Goal: Transaction & Acquisition: Purchase product/service

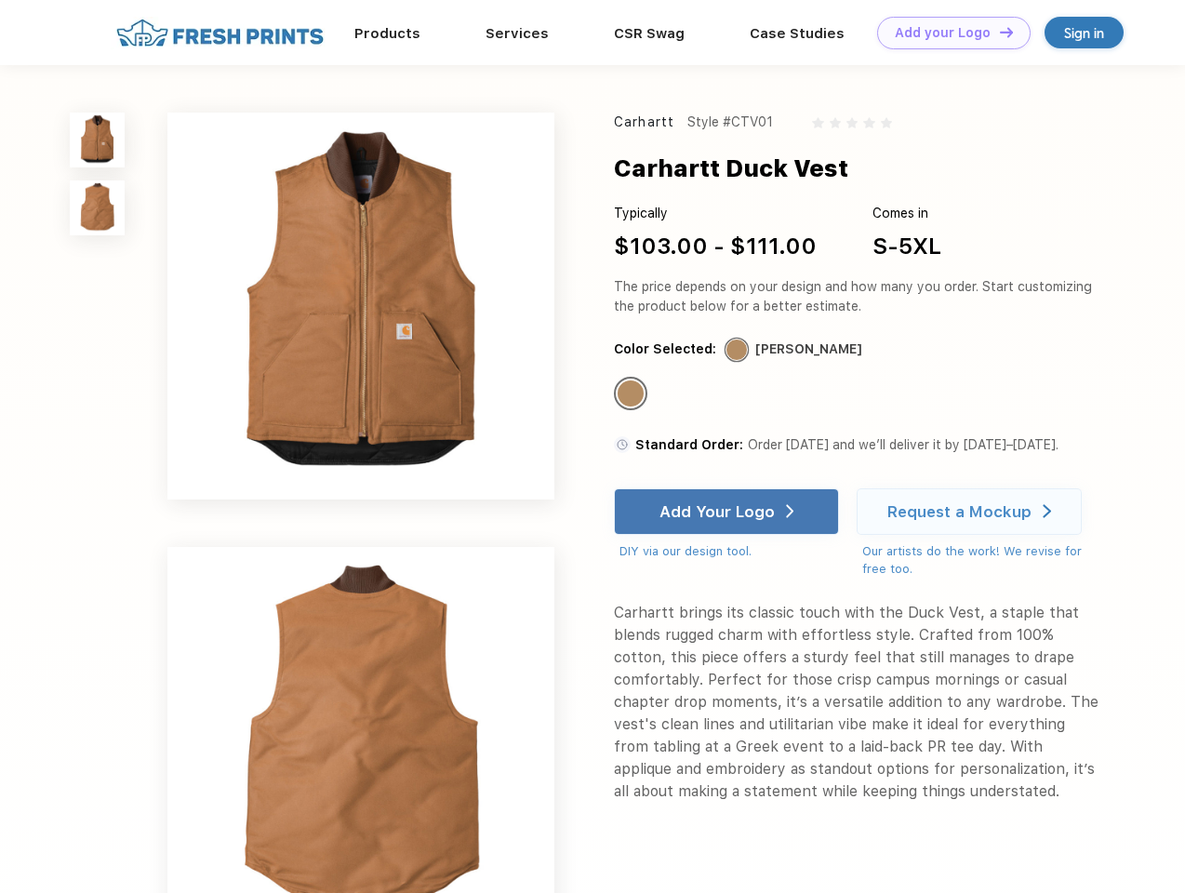
click at [947, 33] on link "Add your Logo Design Tool" at bounding box center [954, 33] width 154 height 33
click at [0, 0] on div "Design Tool" at bounding box center [0, 0] width 0 height 0
click at [998, 32] on link "Add your Logo Design Tool" at bounding box center [954, 33] width 154 height 33
click at [98, 140] on img at bounding box center [97, 140] width 55 height 55
click at [98, 208] on img at bounding box center [97, 207] width 55 height 55
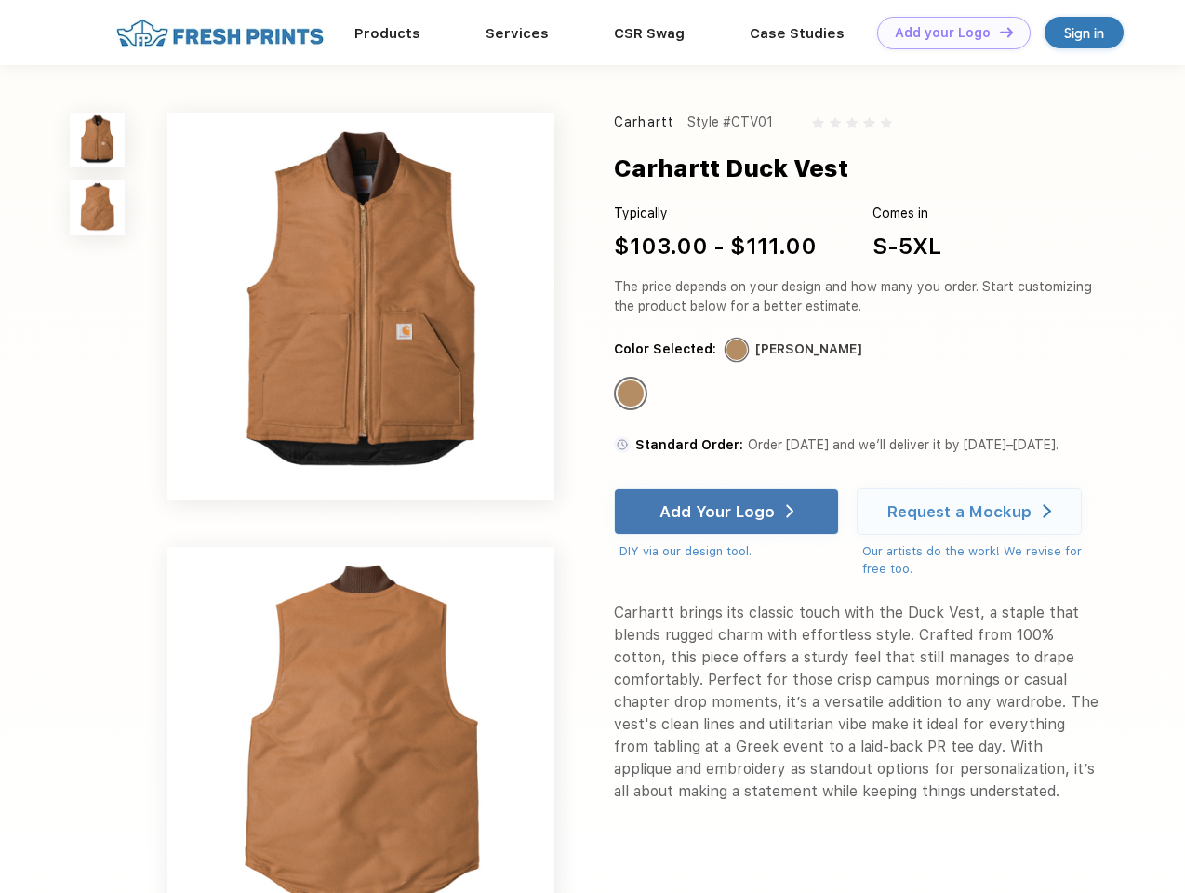
click at [633, 394] on div "Standard Color" at bounding box center [631, 394] width 26 height 26
click at [729, 512] on div "Add Your Logo" at bounding box center [717, 511] width 115 height 19
click at [972, 512] on div "Request a Mockup" at bounding box center [960, 511] width 144 height 19
